Goal: Information Seeking & Learning: Learn about a topic

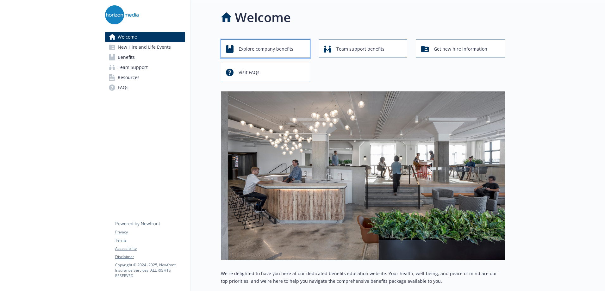
click at [300, 51] on div "Explore company benefits" at bounding box center [266, 49] width 81 height 12
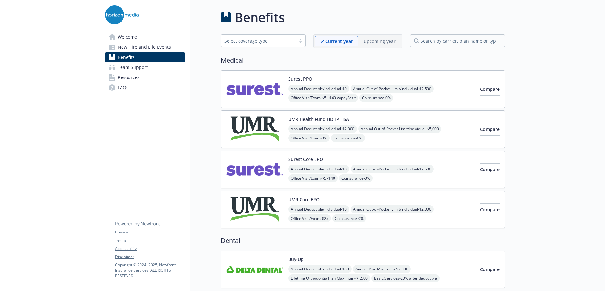
click at [260, 211] on img at bounding box center [254, 209] width 57 height 27
click at [143, 73] on link "Resources" at bounding box center [145, 77] width 80 height 10
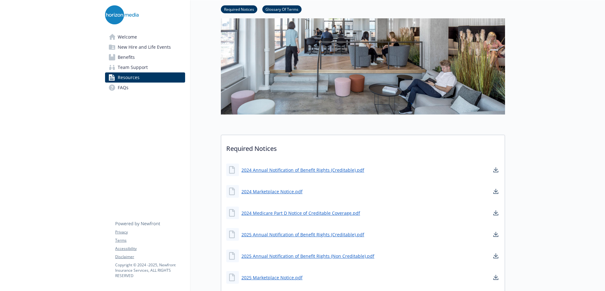
scroll to position [0, 5]
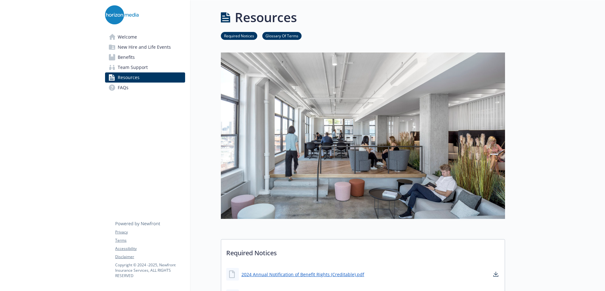
click at [129, 59] on span "Benefits" at bounding box center [126, 57] width 17 height 10
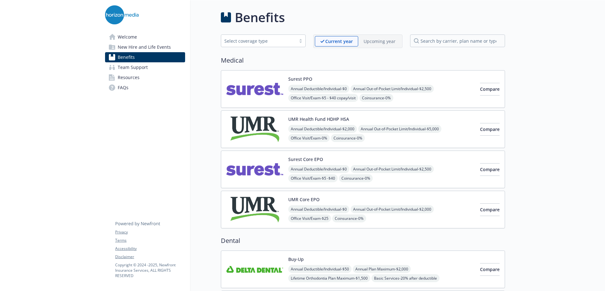
click at [243, 211] on img at bounding box center [254, 209] width 57 height 27
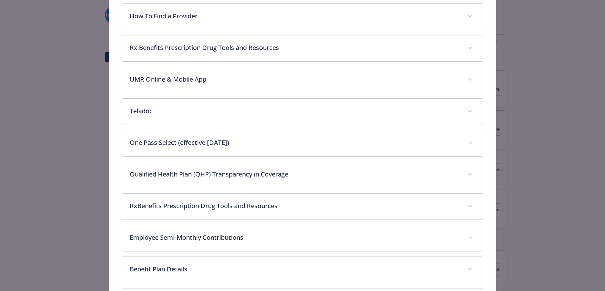
scroll to position [261, 0]
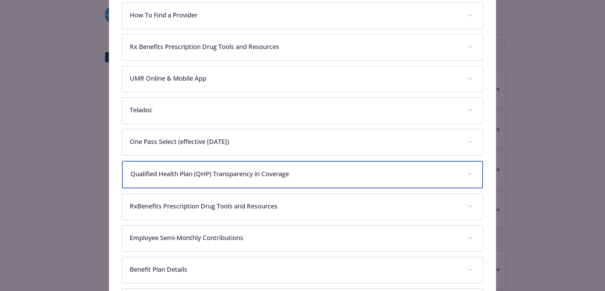
click at [215, 175] on p "Qualified Health Plan (QHP) Transparency in Coverage" at bounding box center [294, 173] width 329 height 9
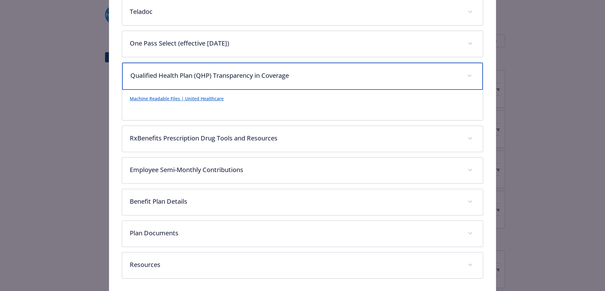
scroll to position [360, 0]
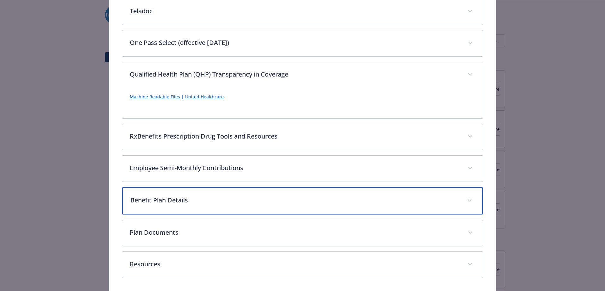
click at [196, 197] on p "Benefit Plan Details" at bounding box center [294, 200] width 329 height 9
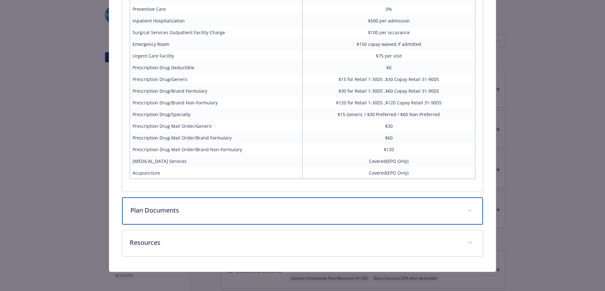
click at [193, 208] on p "Plan Documents" at bounding box center [294, 210] width 329 height 9
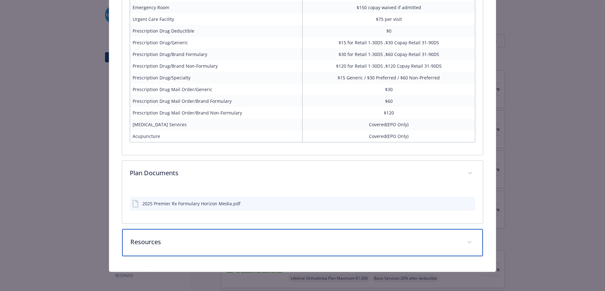
click at [205, 235] on div "Resources" at bounding box center [302, 242] width 361 height 27
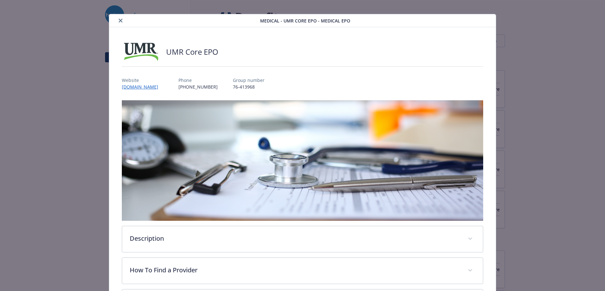
scroll to position [0, 0]
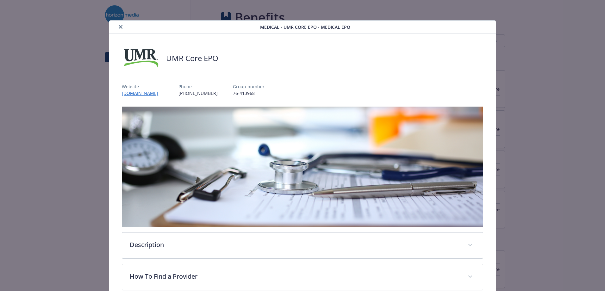
click at [124, 25] on div "details for plan Medical - UMR Core EPO - Medical EPO" at bounding box center [186, 27] width 148 height 8
click at [119, 24] on button "close" at bounding box center [121, 27] width 8 height 8
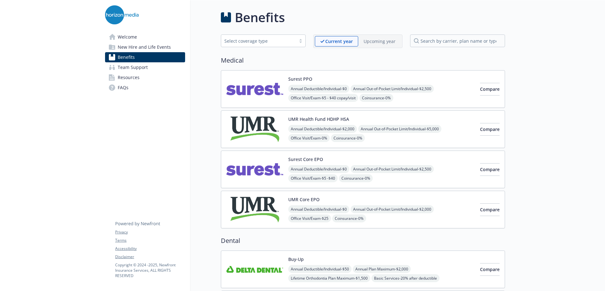
click at [118, 37] on span "Welcome" at bounding box center [127, 37] width 19 height 10
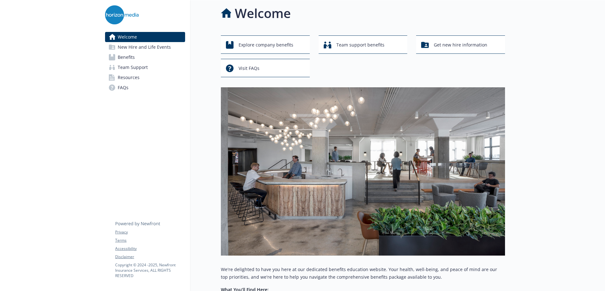
scroll to position [0, 5]
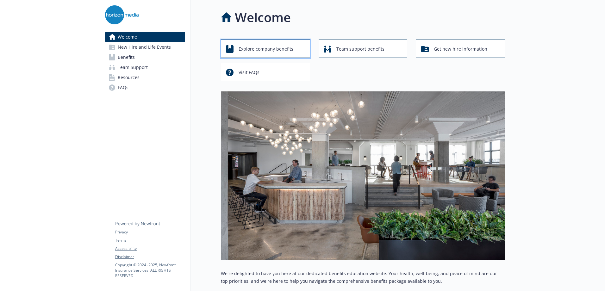
click at [266, 54] on span "Explore company benefits" at bounding box center [266, 49] width 55 height 12
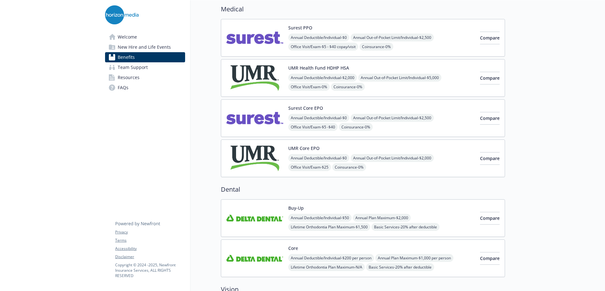
scroll to position [0, 5]
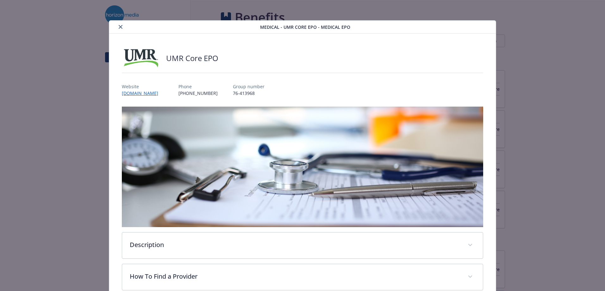
scroll to position [19, 0]
